Goal: Information Seeking & Learning: Get advice/opinions

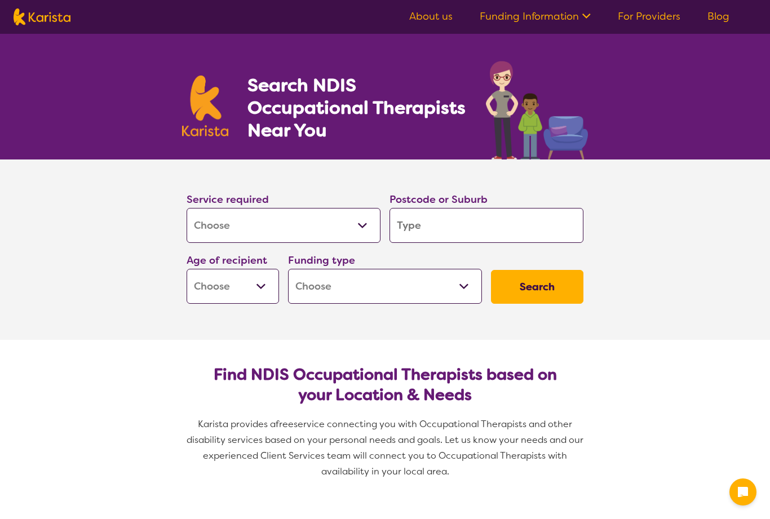
select select "[MEDICAL_DATA]"
click at [499, 235] on input "search" at bounding box center [487, 225] width 194 height 35
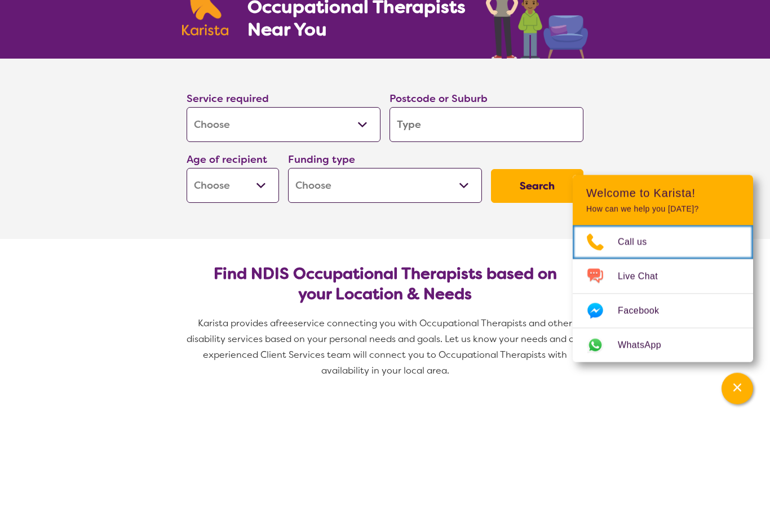
scroll to position [101, 0]
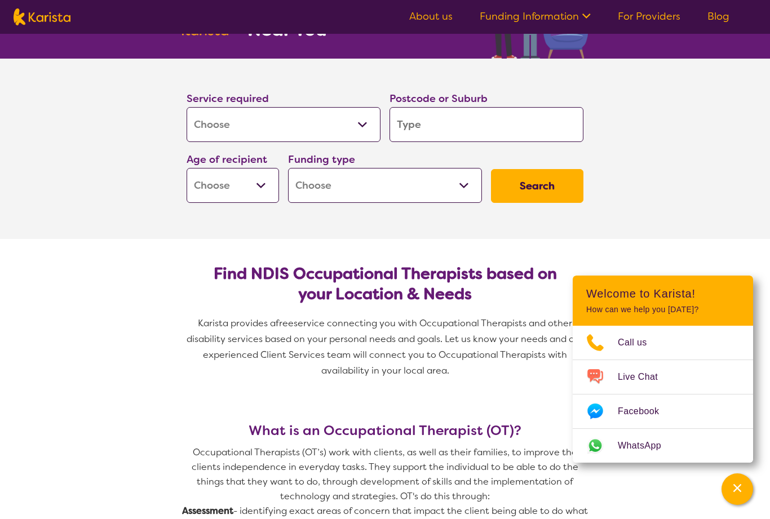
click at [456, 132] on input "search" at bounding box center [487, 124] width 194 height 35
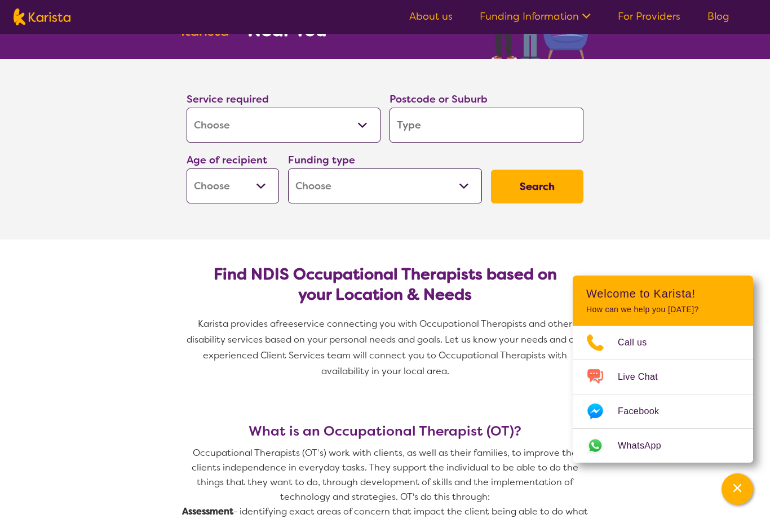
type input "G"
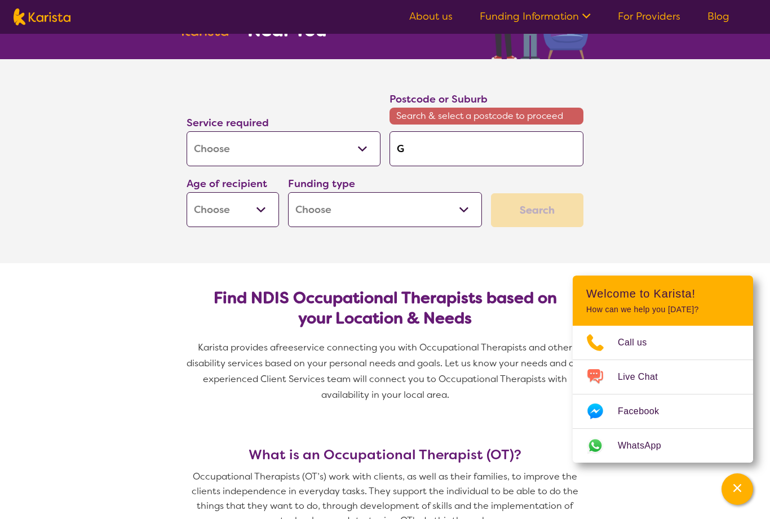
type input "Gl"
type input "Gle"
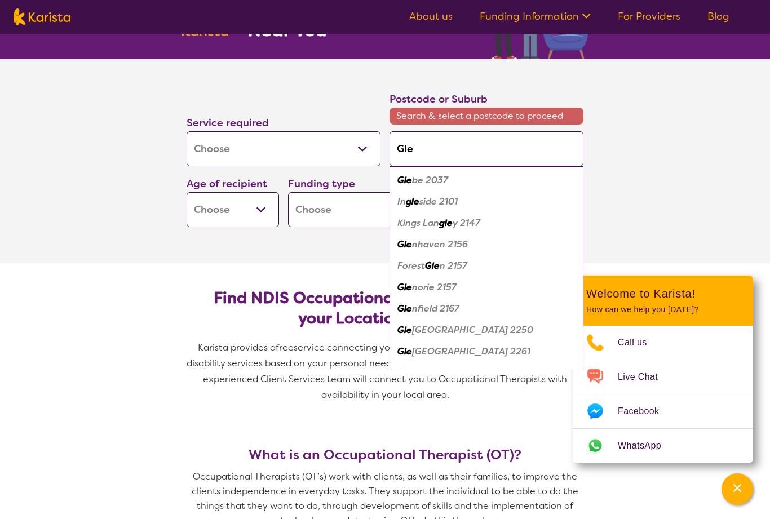
type input "[PERSON_NAME]"
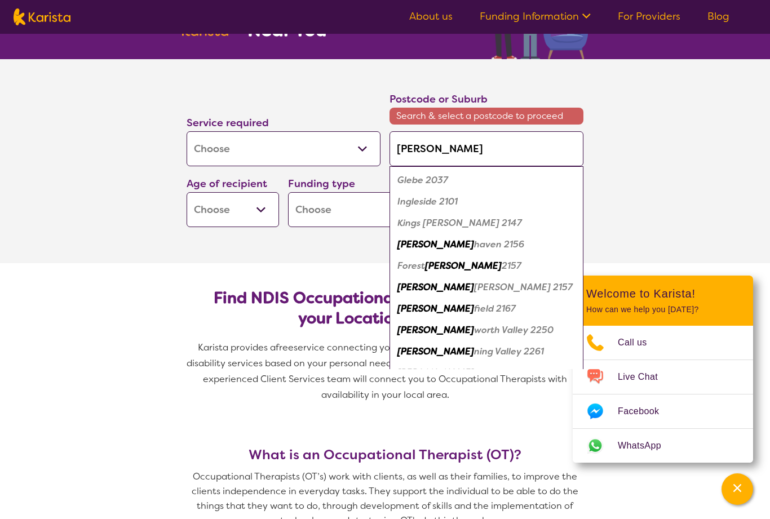
type input "Glens"
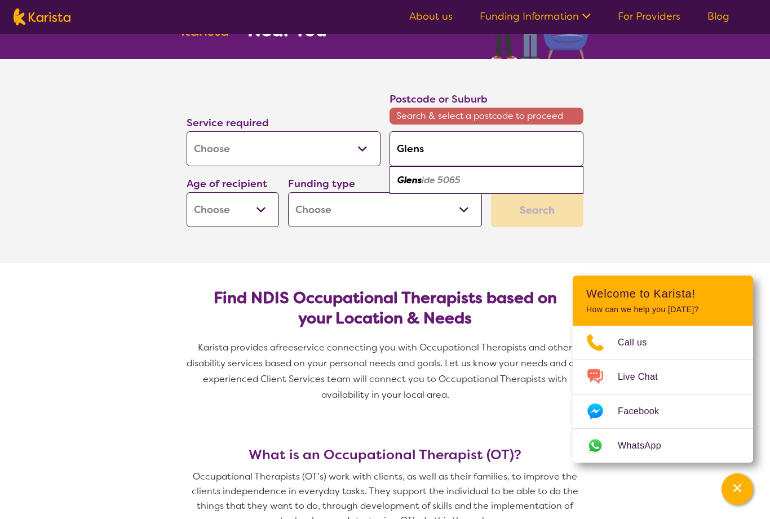
type input "Glensi"
type input "Glensid"
type input "Glenside"
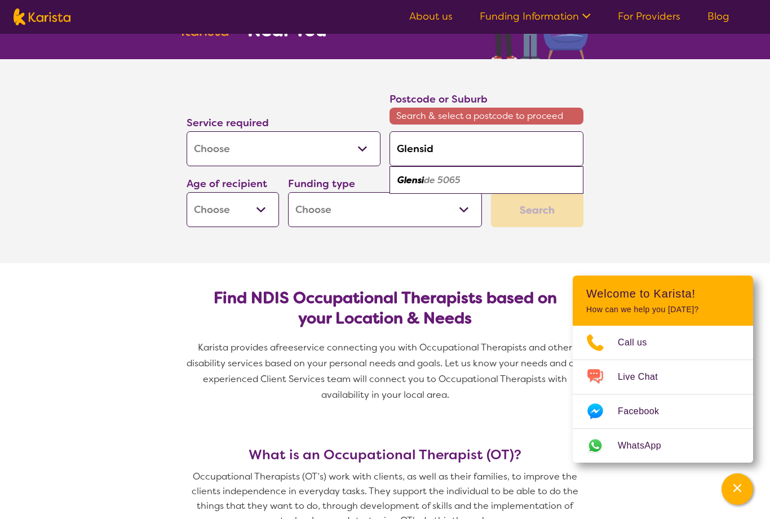
type input "Glenside"
click at [494, 178] on div "Glenside 5065" at bounding box center [486, 180] width 183 height 21
type input "5065"
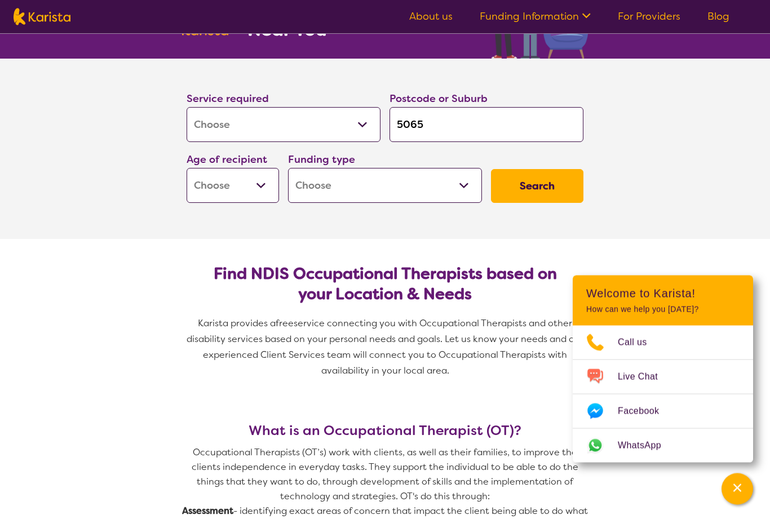
click at [260, 196] on select "Early Childhood - 0 to 9 Child - 10 to 11 Adolescent - 12 to 17 Adult - 18 to 6…" at bounding box center [233, 186] width 92 height 35
select select "AG"
click at [462, 194] on select "Home Care Package (HCP) National Disability Insurance Scheme (NDIS) I don't know" at bounding box center [385, 185] width 194 height 35
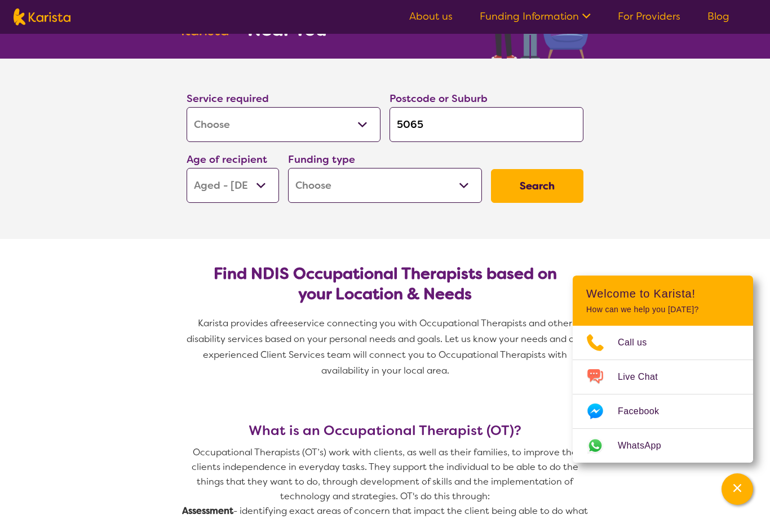
select select "i-don-t-know"
click at [543, 189] on button "Search" at bounding box center [537, 186] width 92 height 34
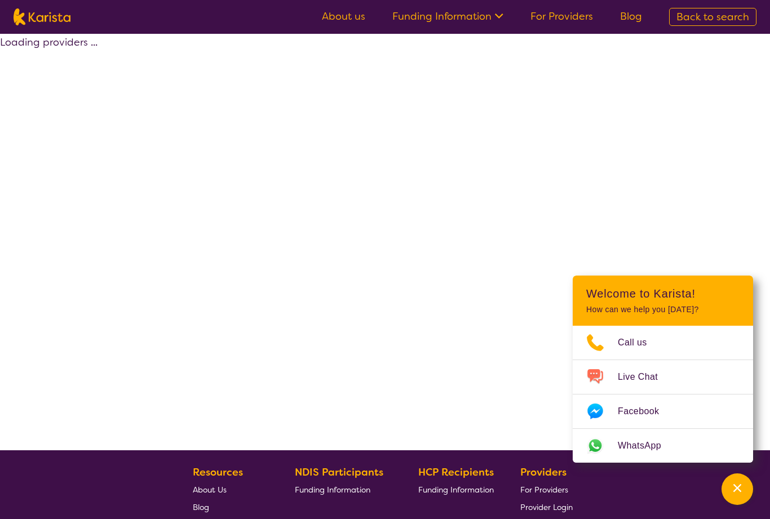
select select "[MEDICAL_DATA]"
select select "AG"
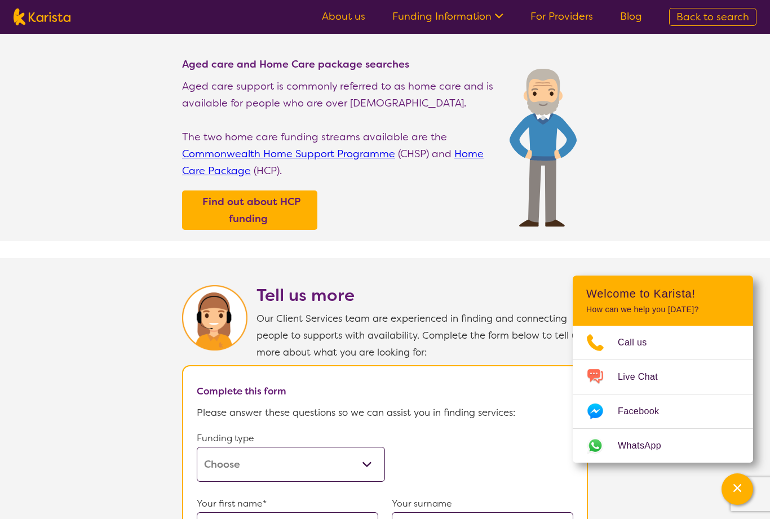
select select "[MEDICAL_DATA]"
select select "AG"
select select "i-don-t-know"
select select "[MEDICAL_DATA]"
select select "AG"
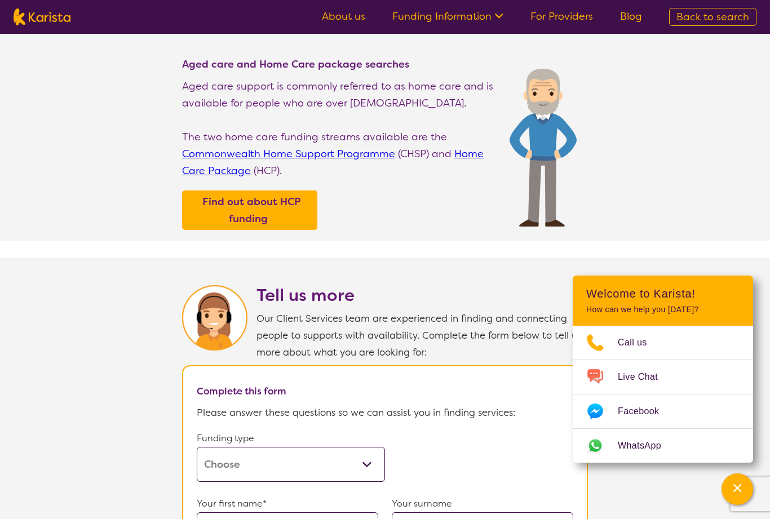
select select "i-don-t-know"
